Goal: Obtain resource: Obtain resource

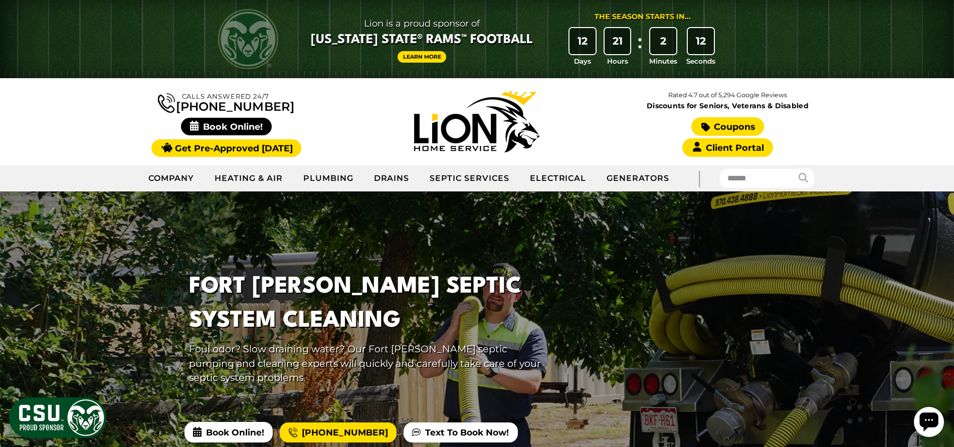
click at [731, 124] on link "Coupons" at bounding box center [727, 126] width 72 height 19
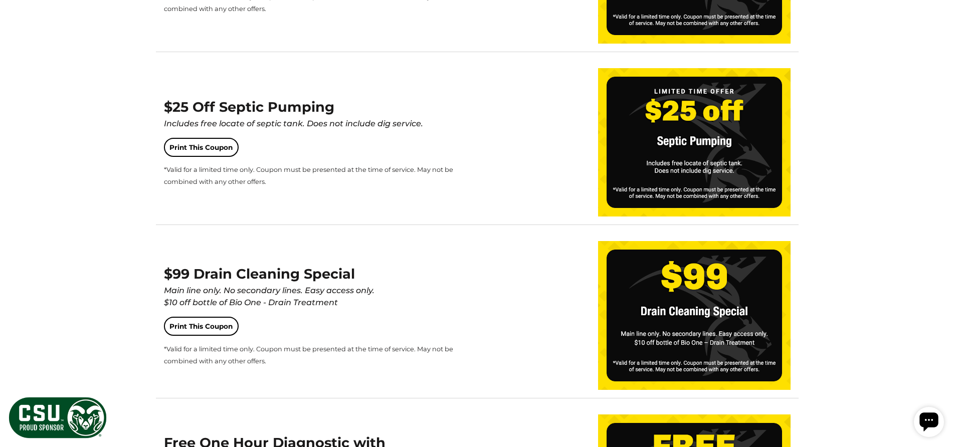
scroll to position [1241, 0]
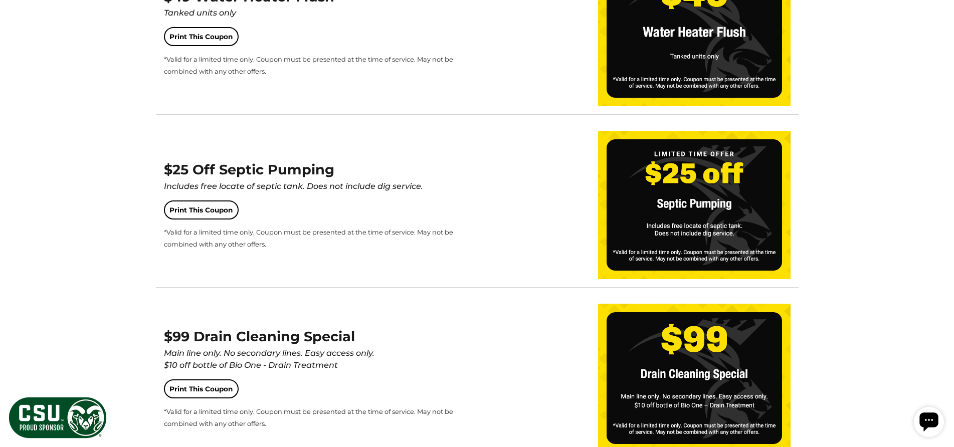
click at [723, 242] on img at bounding box center [694, 205] width 192 height 148
